Goal: Task Accomplishment & Management: Manage account settings

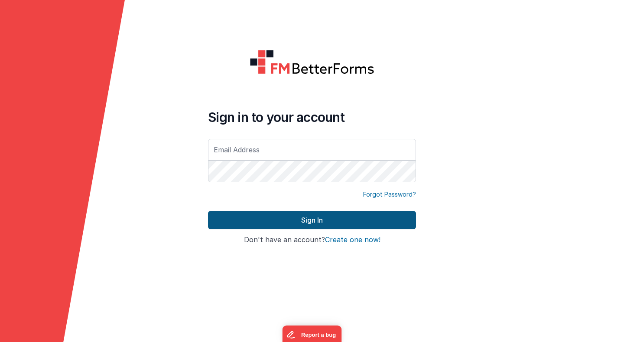
type input "[PERSON_NAME][EMAIL_ADDRESS][PERSON_NAME][DOMAIN_NAME]"
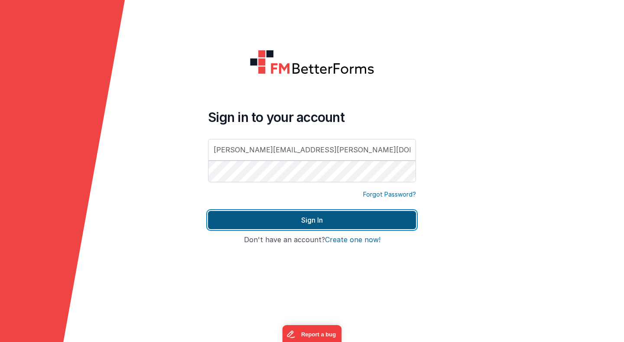
click at [316, 220] on button "Sign In" at bounding box center [312, 220] width 208 height 18
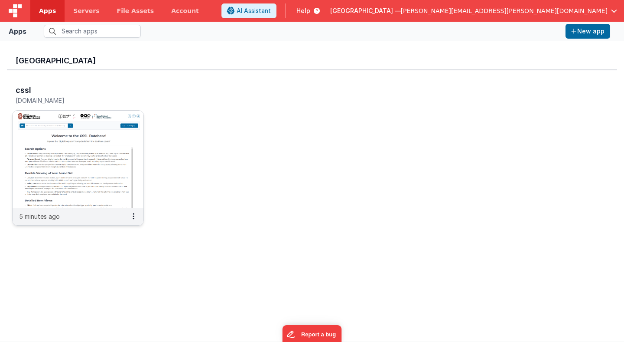
click at [105, 163] on img at bounding box center [78, 159] width 131 height 97
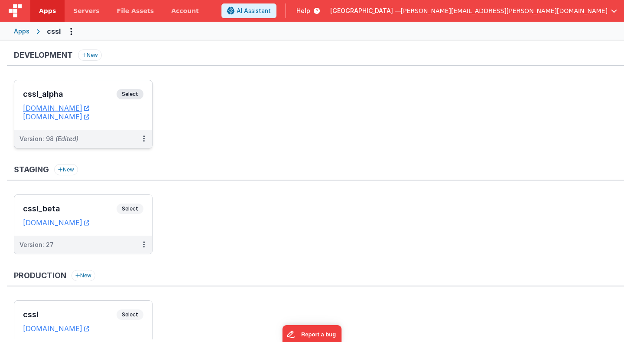
click at [135, 95] on span "Select" at bounding box center [130, 94] width 27 height 10
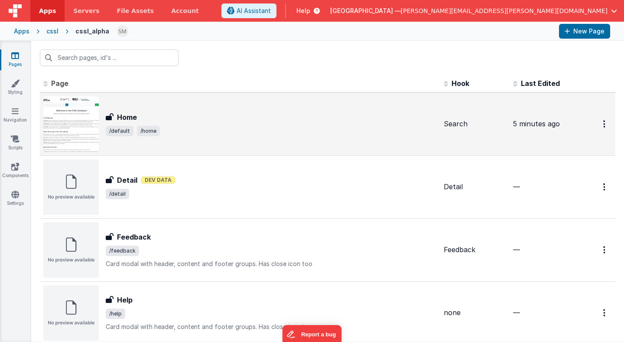
click at [226, 129] on span "/default /home" at bounding box center [271, 131] width 331 height 10
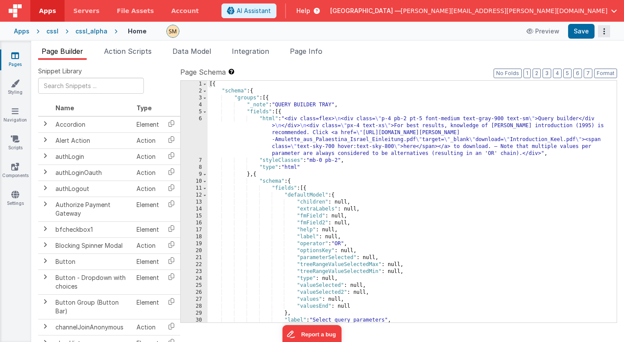
click at [604, 31] on icon "Options" at bounding box center [604, 31] width 12 height 0
click at [583, 66] on link "Rollback" at bounding box center [572, 65] width 76 height 16
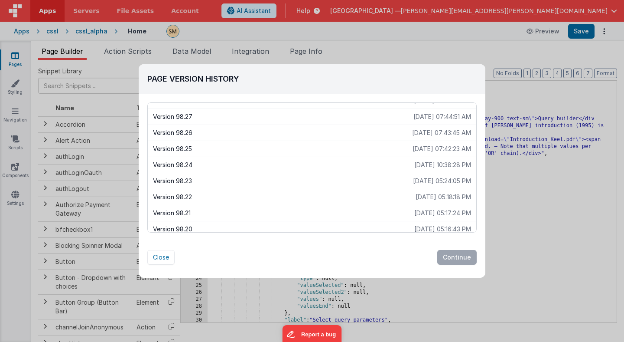
scroll to position [506, 0]
click at [413, 150] on p "[DATE] 07:42:23 AM" at bounding box center [442, 150] width 59 height 9
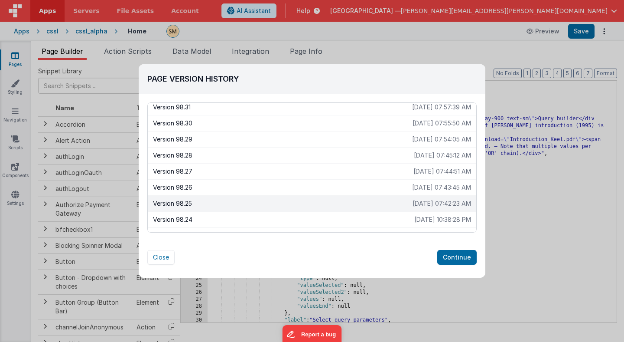
scroll to position [504, 0]
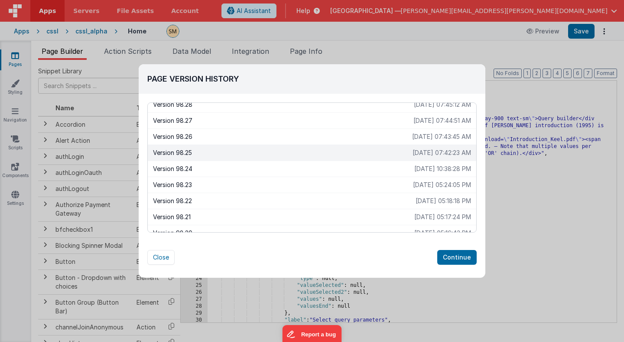
click at [391, 152] on p "Version 98.25" at bounding box center [283, 152] width 260 height 9
click at [460, 258] on button "Continue" at bounding box center [457, 257] width 39 height 15
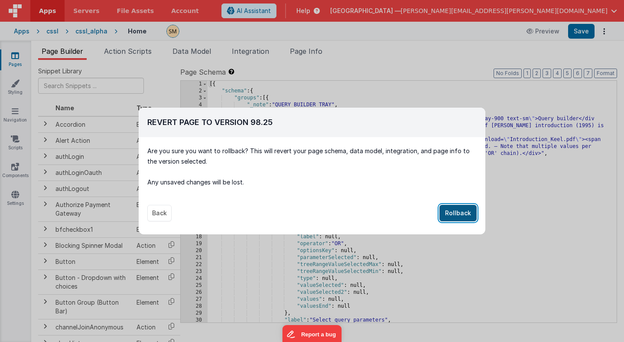
click at [459, 213] on button "Rollback" at bounding box center [458, 213] width 37 height 16
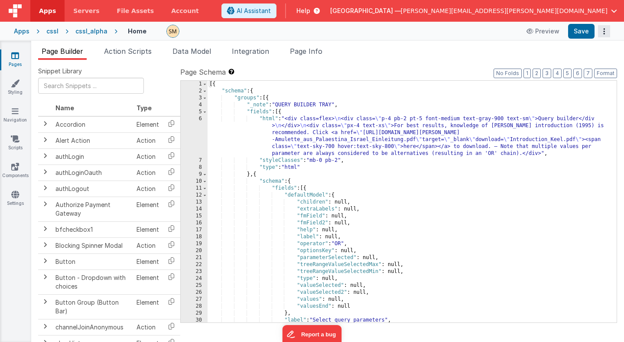
click at [605, 31] on icon "Options" at bounding box center [604, 31] width 12 height 0
click at [575, 65] on link "Rollback" at bounding box center [572, 65] width 76 height 16
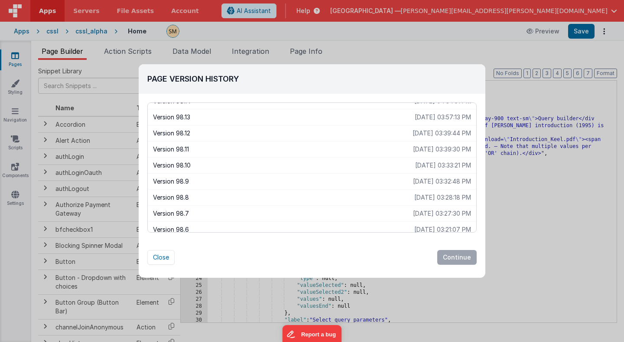
scroll to position [729, 0]
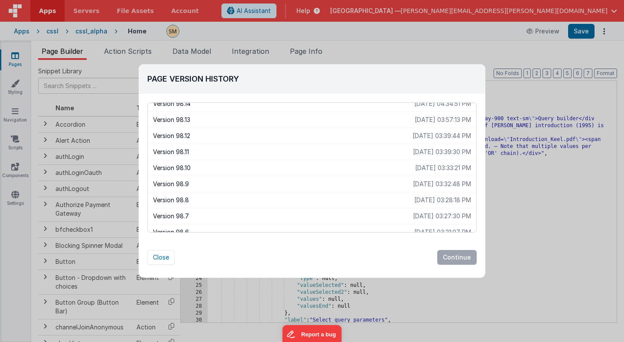
click at [366, 199] on p "Version 98.8" at bounding box center [283, 200] width 261 height 9
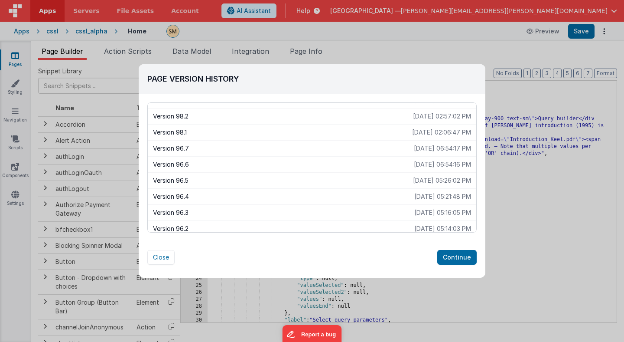
scroll to position [930, 0]
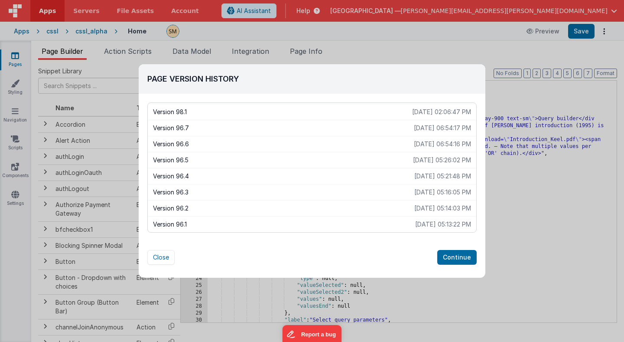
click at [415, 223] on p "[DATE] 05:13:22 PM" at bounding box center [443, 224] width 56 height 9
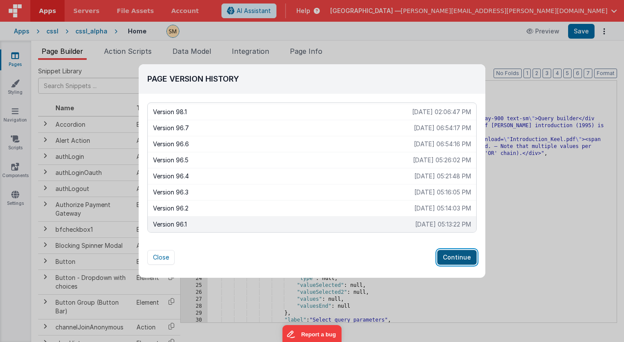
click at [462, 256] on button "Continue" at bounding box center [457, 257] width 39 height 15
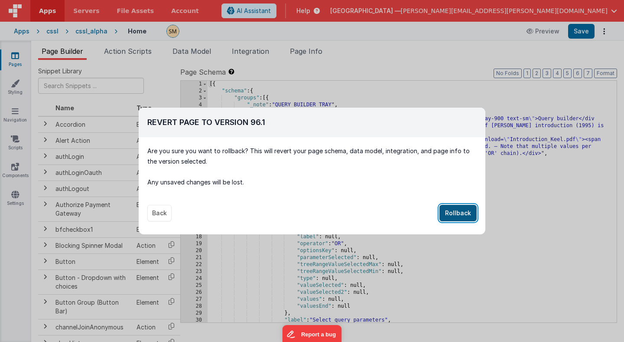
click at [454, 214] on button "Rollback" at bounding box center [458, 213] width 37 height 16
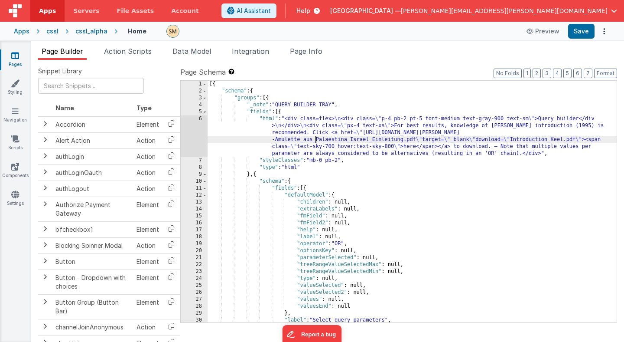
click at [316, 143] on div "[{ "schema" : { "groups" : [{ "_note" : "QUERY BUILDER TRAY" , "fields" : [{ "h…" at bounding box center [412, 208] width 409 height 255
click at [489, 141] on div "[{ "schema" : { "groups" : [{ "_note" : "QUERY BUILDER TRAY" , "fields" : [{ "h…" at bounding box center [412, 208] width 409 height 255
click at [317, 49] on span "Page Info" at bounding box center [306, 51] width 33 height 9
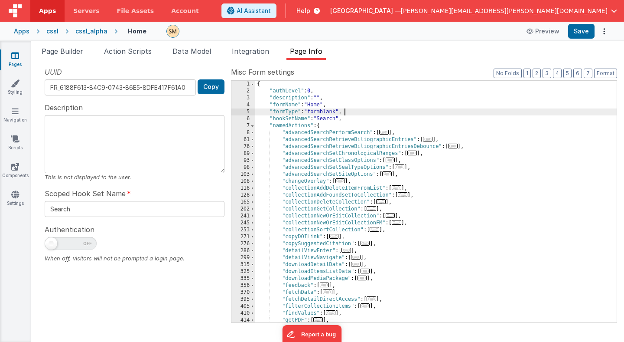
click at [377, 114] on div "{ "authLevel" : 0 , "description" : "" , "formName" : "Home" , "formType" : "fo…" at bounding box center [436, 208] width 362 height 255
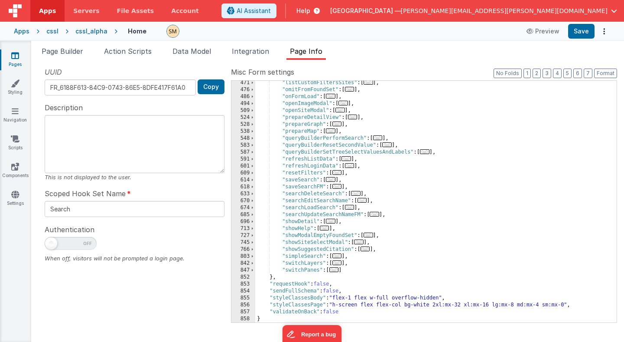
scroll to position [279, 0]
